Goal: Transaction & Acquisition: Purchase product/service

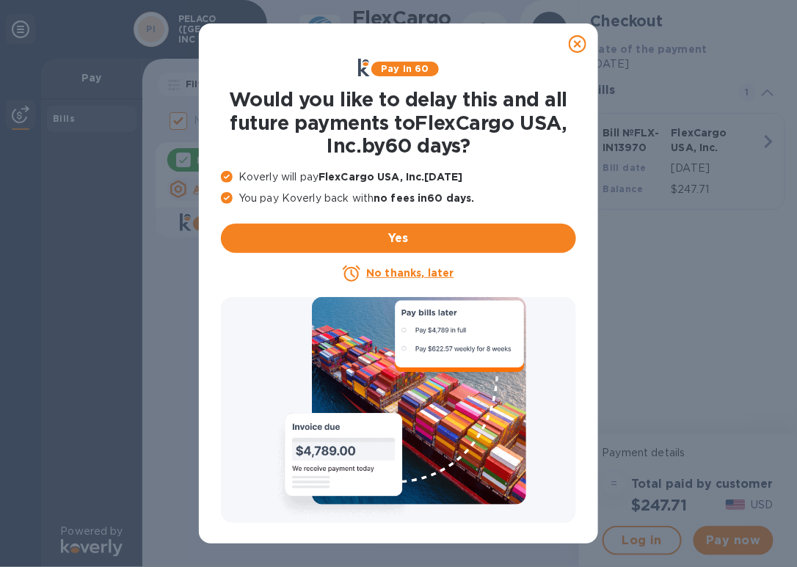
click at [446, 276] on u "No thanks, later" at bounding box center [409, 273] width 87 height 12
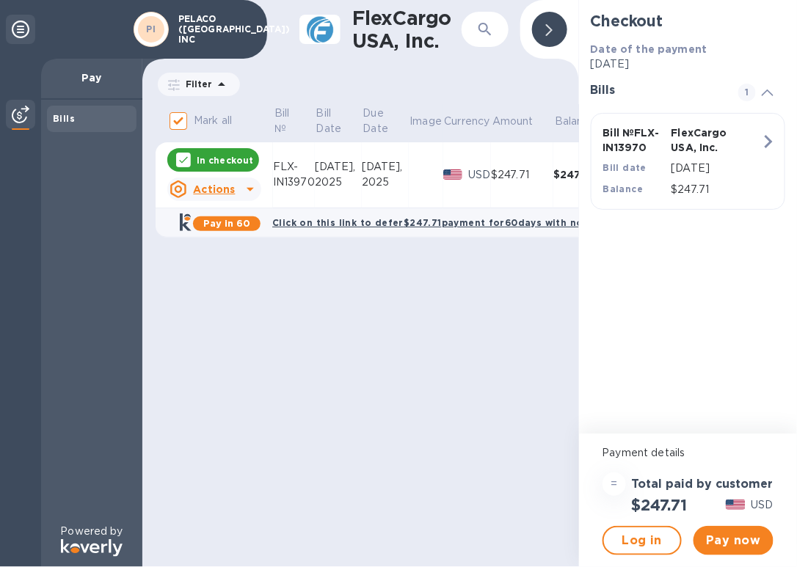
click at [734, 536] on span "Pay now" at bounding box center [733, 541] width 56 height 18
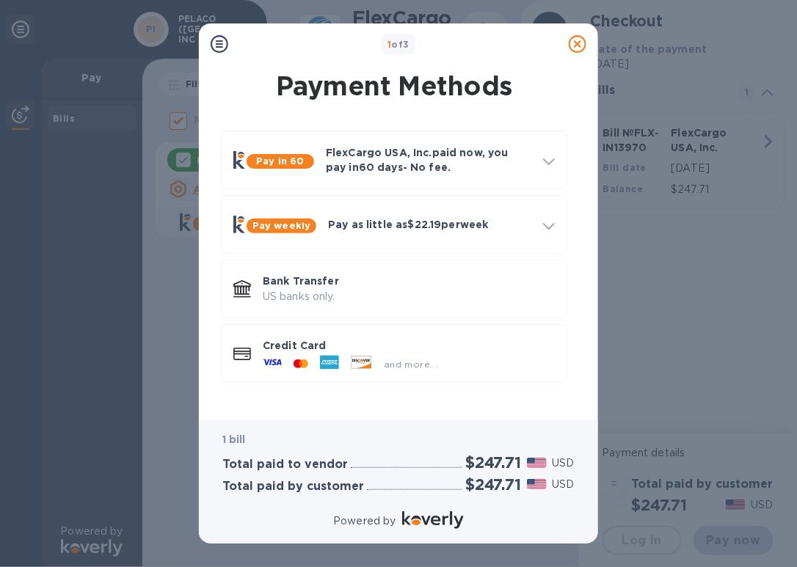
click at [471, 353] on div "and more..." at bounding box center [409, 361] width 292 height 16
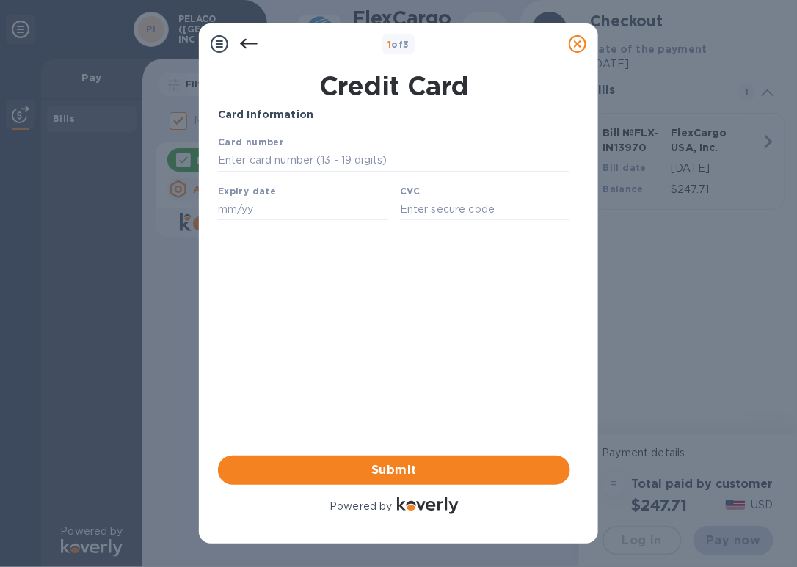
click at [240, 40] on icon at bounding box center [249, 44] width 18 height 18
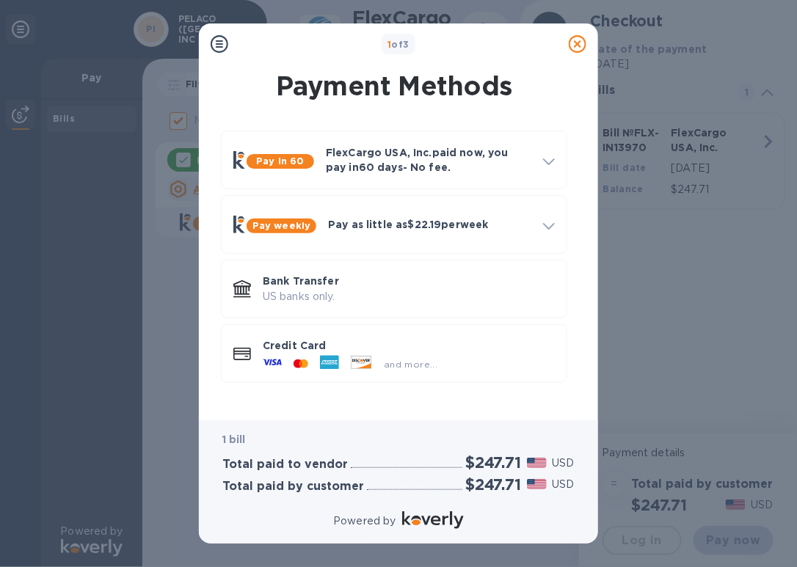
click at [381, 363] on div "and more..." at bounding box center [410, 364] width 65 height 15
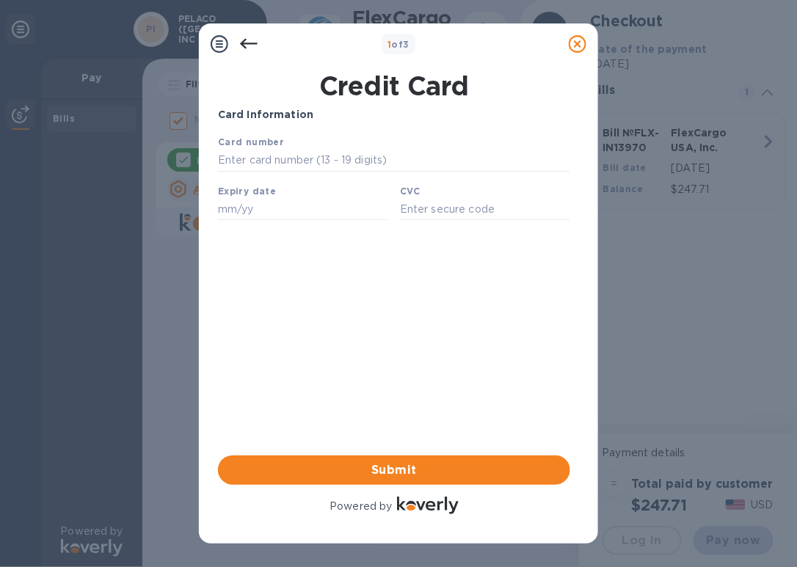
click at [377, 151] on input "text" at bounding box center [393, 160] width 352 height 22
click at [353, 159] on input "text" at bounding box center [393, 160] width 352 height 22
type input "[CREDIT_CARD_NUMBER]"
type input "09/28"
type input "663"
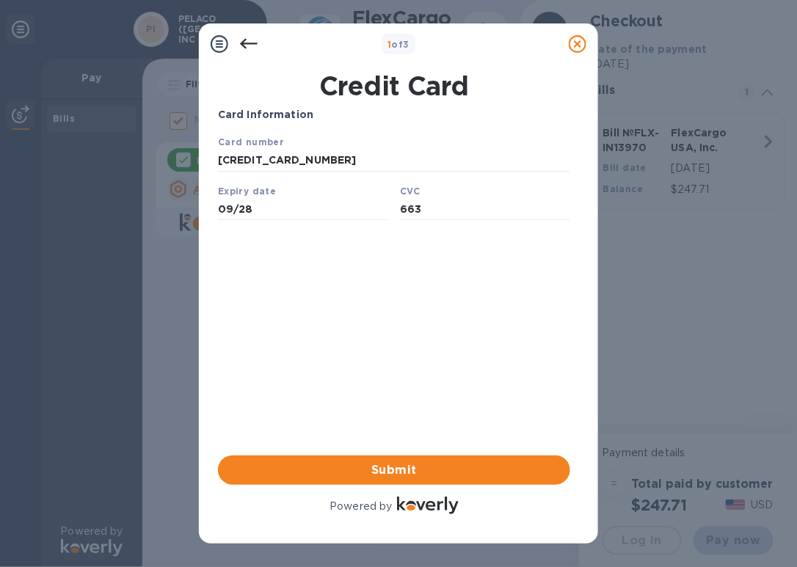
click at [357, 303] on div "Card Information Your browser does not support iframes Submit Powered by" at bounding box center [394, 312] width 352 height 410
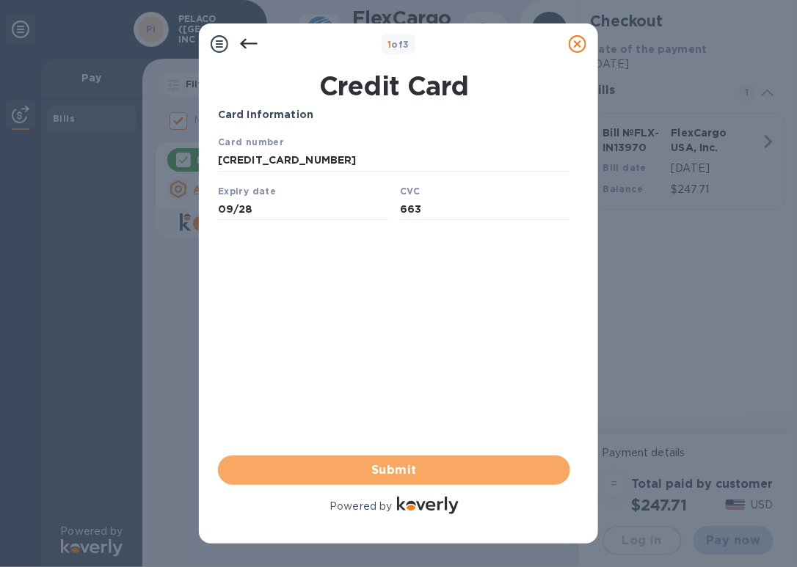
click at [398, 464] on span "Submit" at bounding box center [394, 470] width 329 height 18
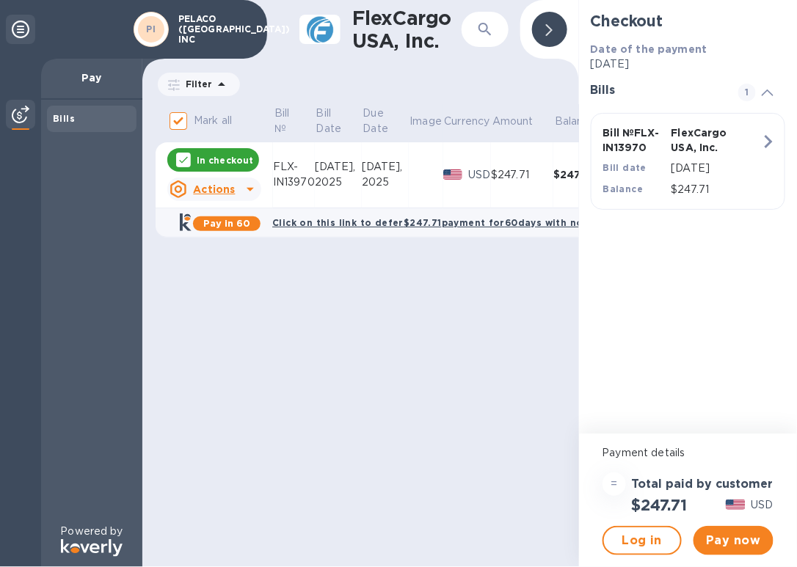
click at [723, 547] on span "Pay now" at bounding box center [733, 541] width 56 height 18
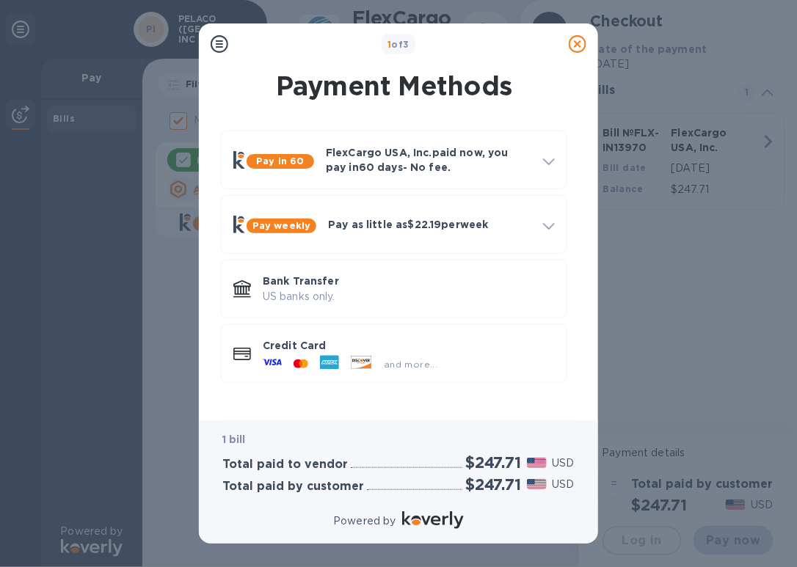
click at [373, 296] on p "US banks only." at bounding box center [409, 296] width 292 height 15
